Goal: Task Accomplishment & Management: Use online tool/utility

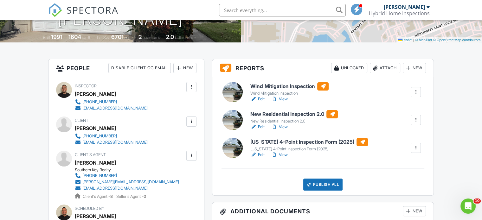
click at [234, 91] on div at bounding box center [232, 92] width 20 height 20
click at [284, 157] on link "View" at bounding box center [279, 155] width 16 height 6
click at [323, 183] on div "Publish All" at bounding box center [323, 185] width 40 height 12
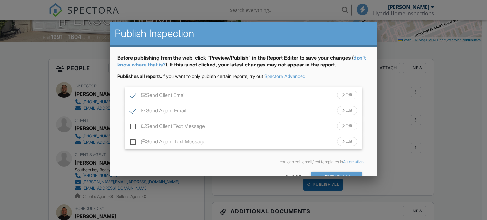
scroll to position [19, 0]
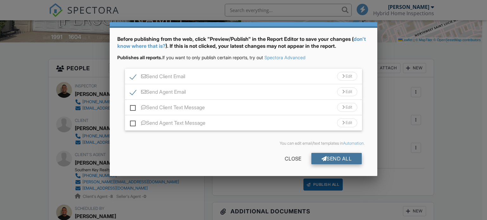
click at [343, 158] on div "Send All" at bounding box center [336, 158] width 51 height 11
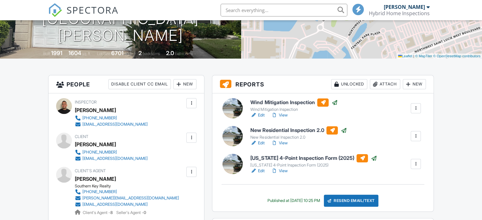
scroll to position [127, 0]
